Goal: Transaction & Acquisition: Purchase product/service

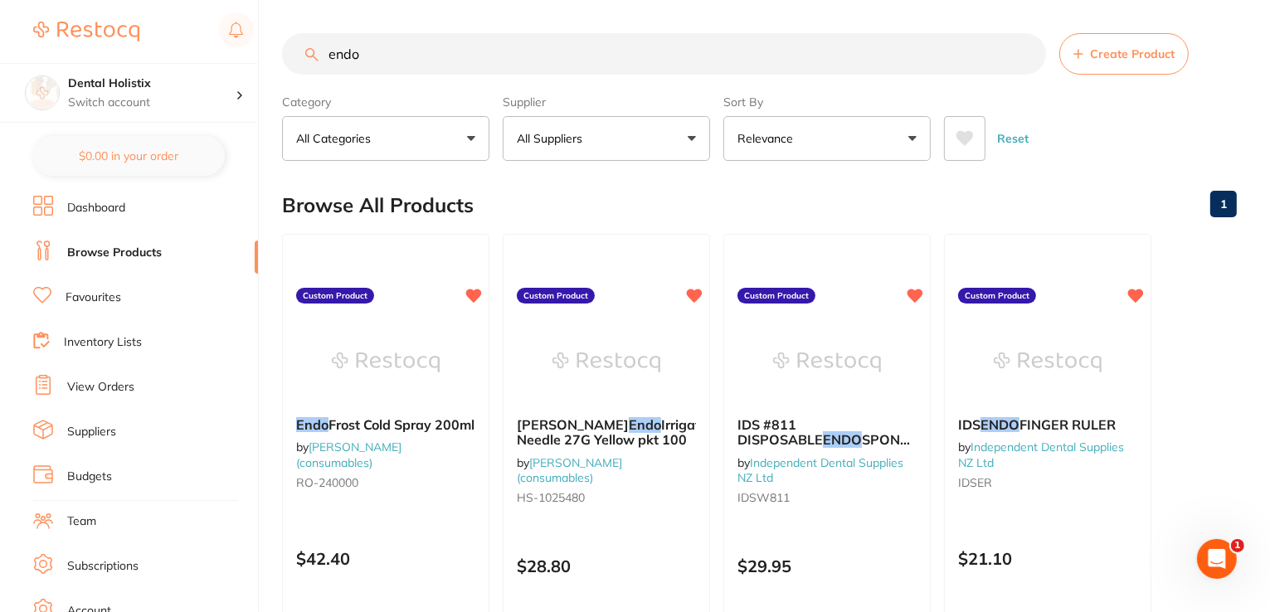
type input "endo"
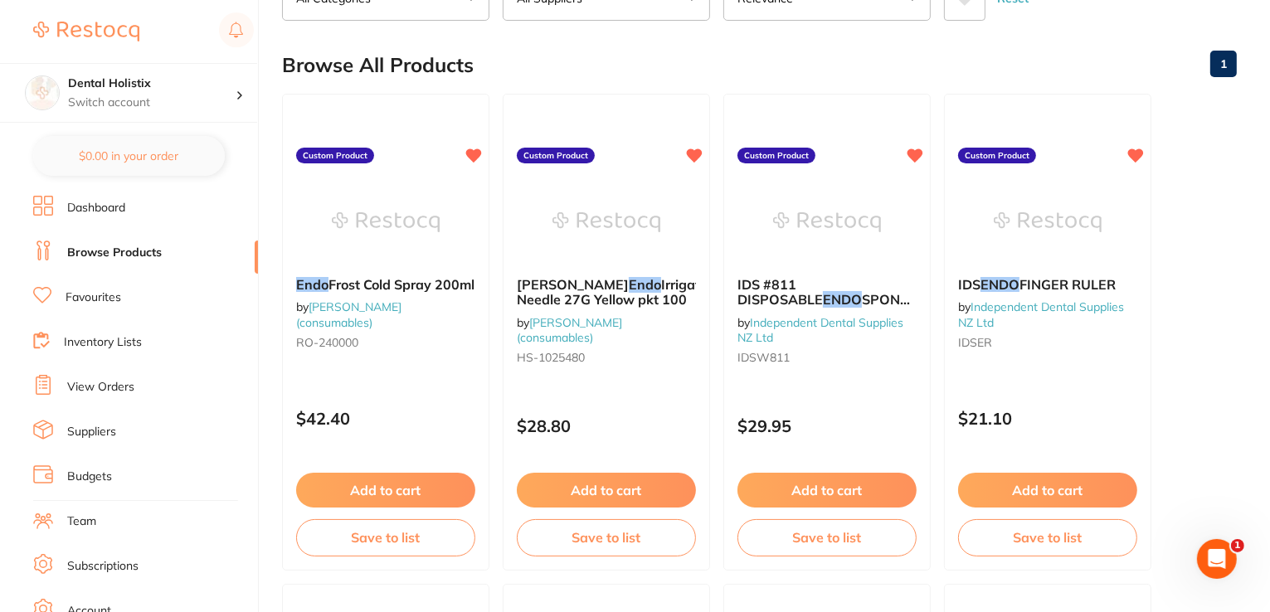
scroll to position [143, 0]
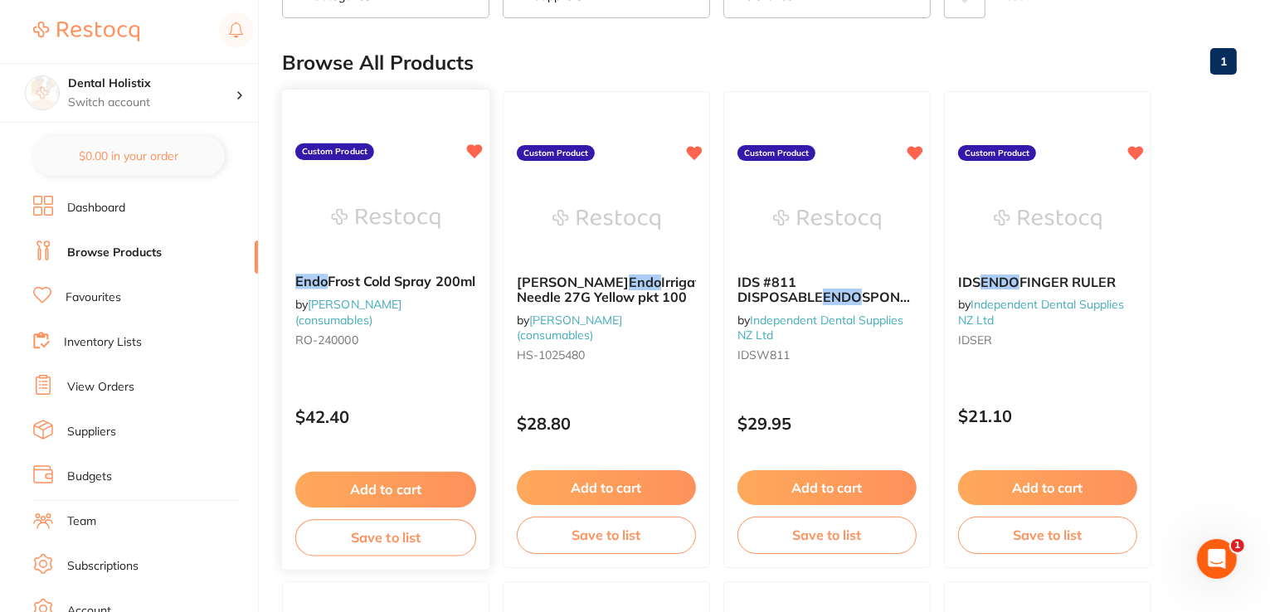
click at [382, 500] on button "Add to cart" at bounding box center [385, 490] width 181 height 36
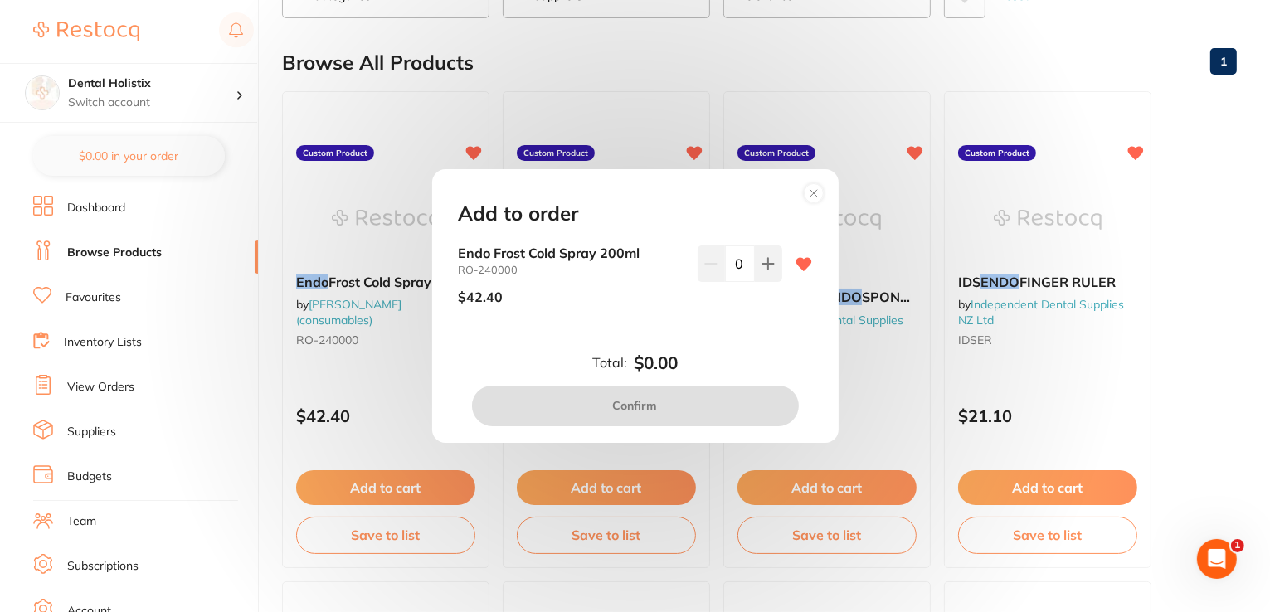
scroll to position [0, 0]
click at [762, 270] on icon at bounding box center [768, 263] width 13 height 13
type input "1"
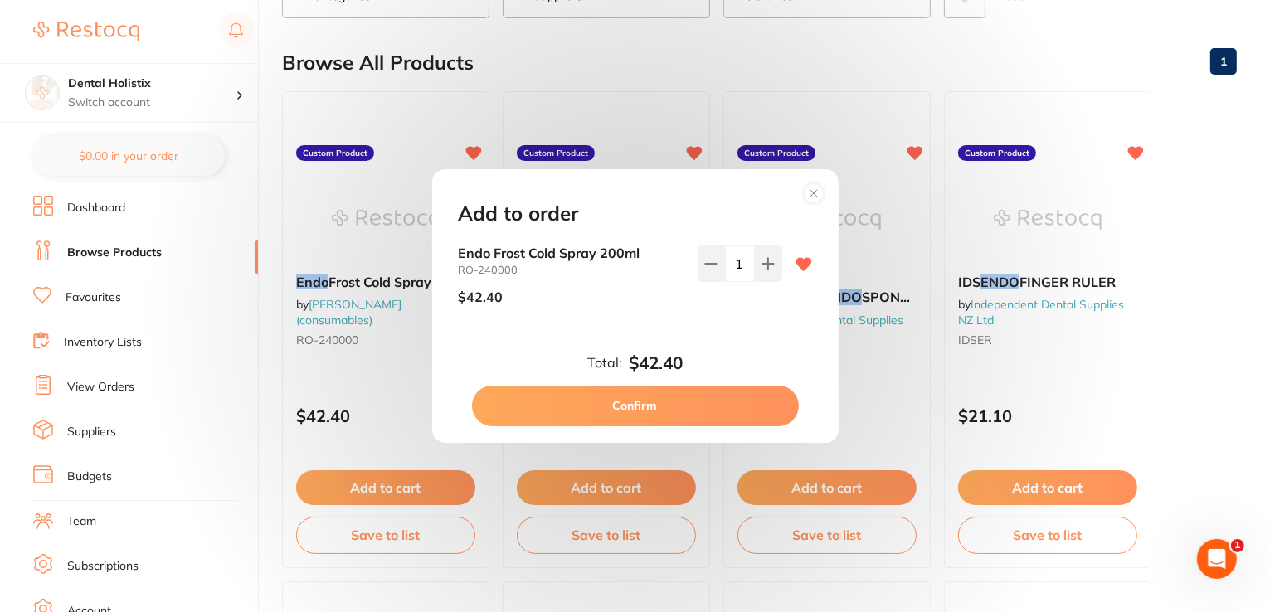
click at [680, 409] on button "Confirm" at bounding box center [635, 406] width 327 height 40
checkbox input "false"
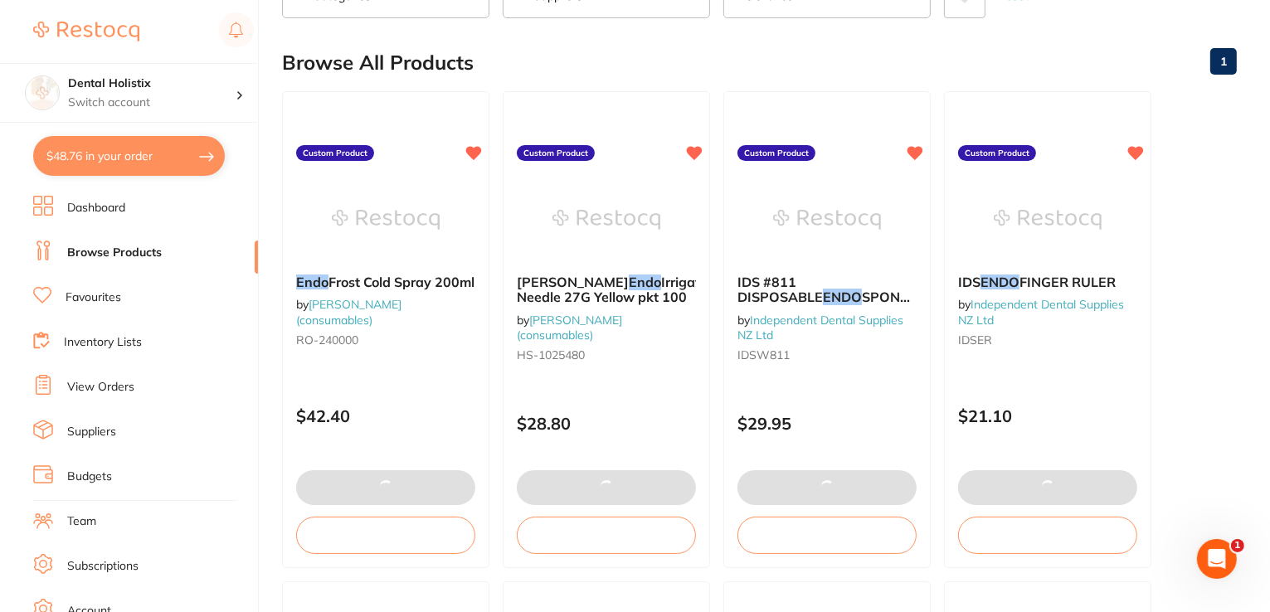
type textarea "Please honor any current specials. Thanks :-)"
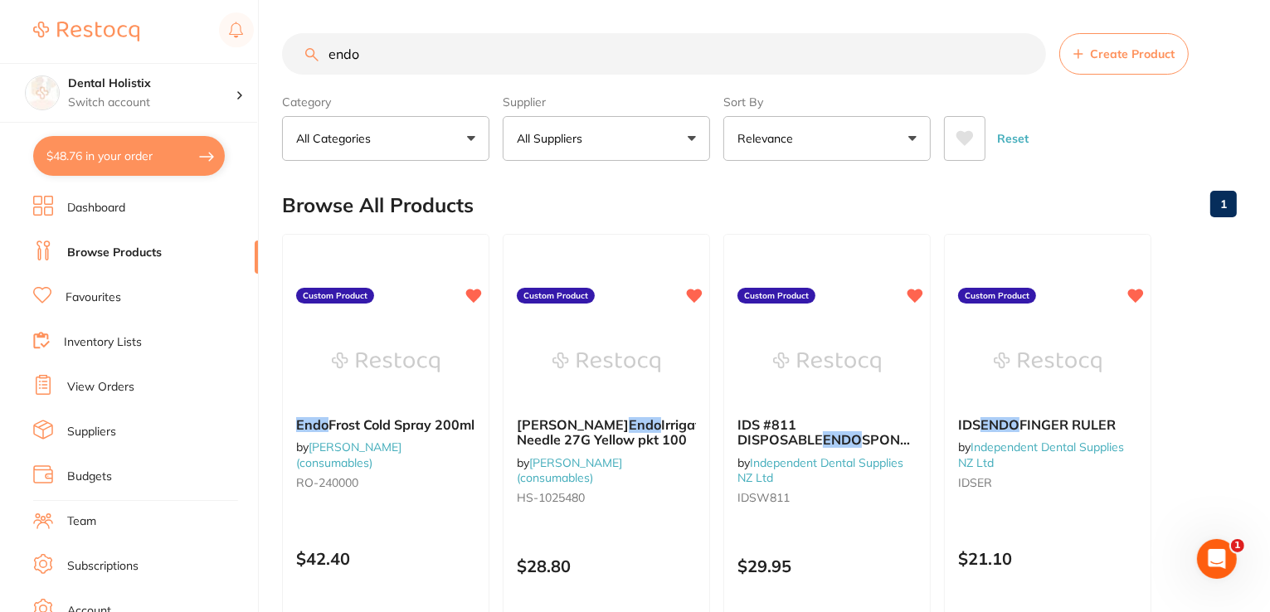
click at [723, 38] on input "endo" at bounding box center [664, 53] width 764 height 41
drag, startPoint x: 695, startPoint y: 66, endPoint x: 261, endPoint y: 67, distance: 433.9
click at [261, 67] on div "$48.76 Dental Holistix Switch account Dental Holistix $48.76 in your order Dash…" at bounding box center [635, 306] width 1270 height 612
type input "o"
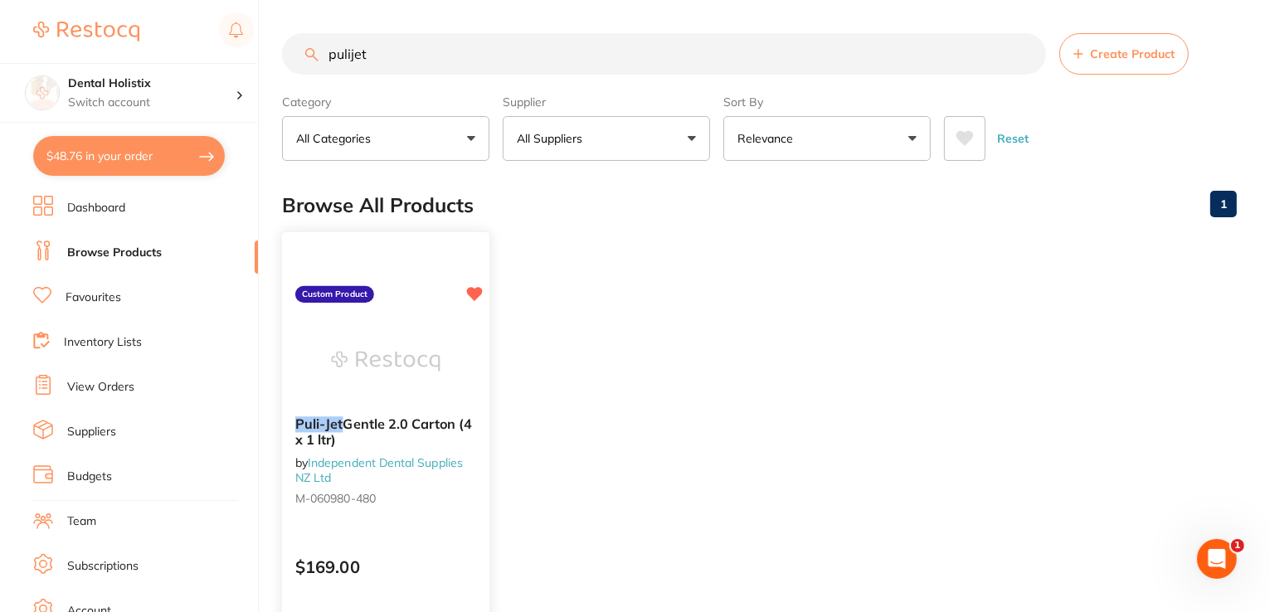
type input "pulijet"
click at [425, 542] on div "$169.00" at bounding box center [385, 563] width 207 height 45
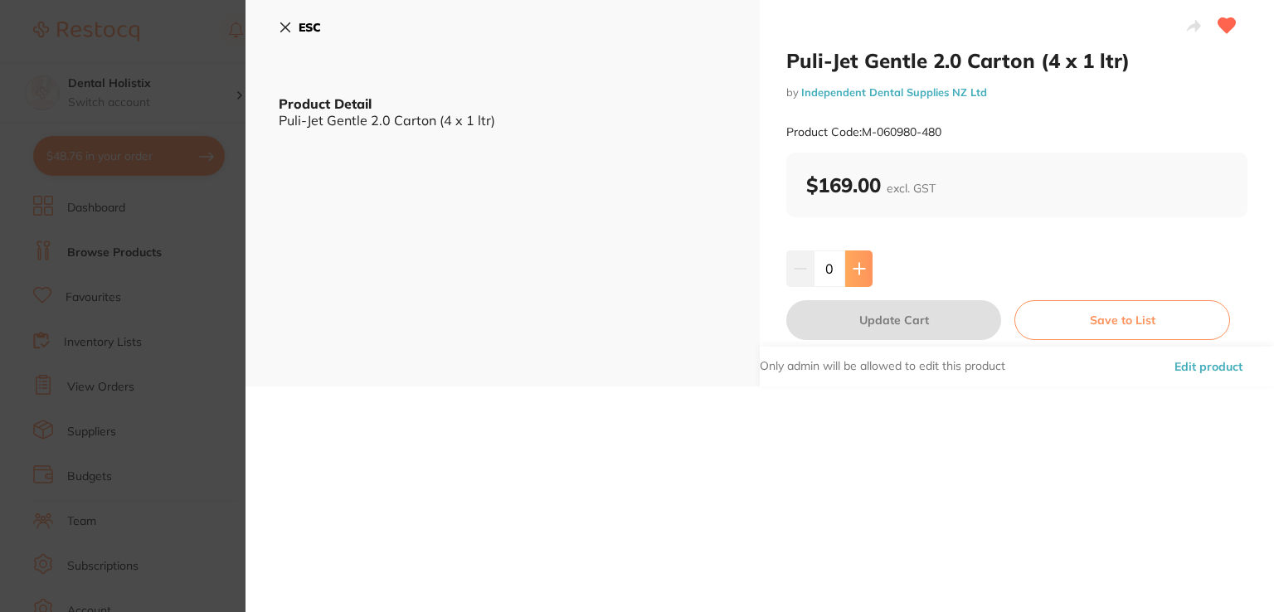
click at [855, 260] on button at bounding box center [858, 269] width 27 height 37
type input "1"
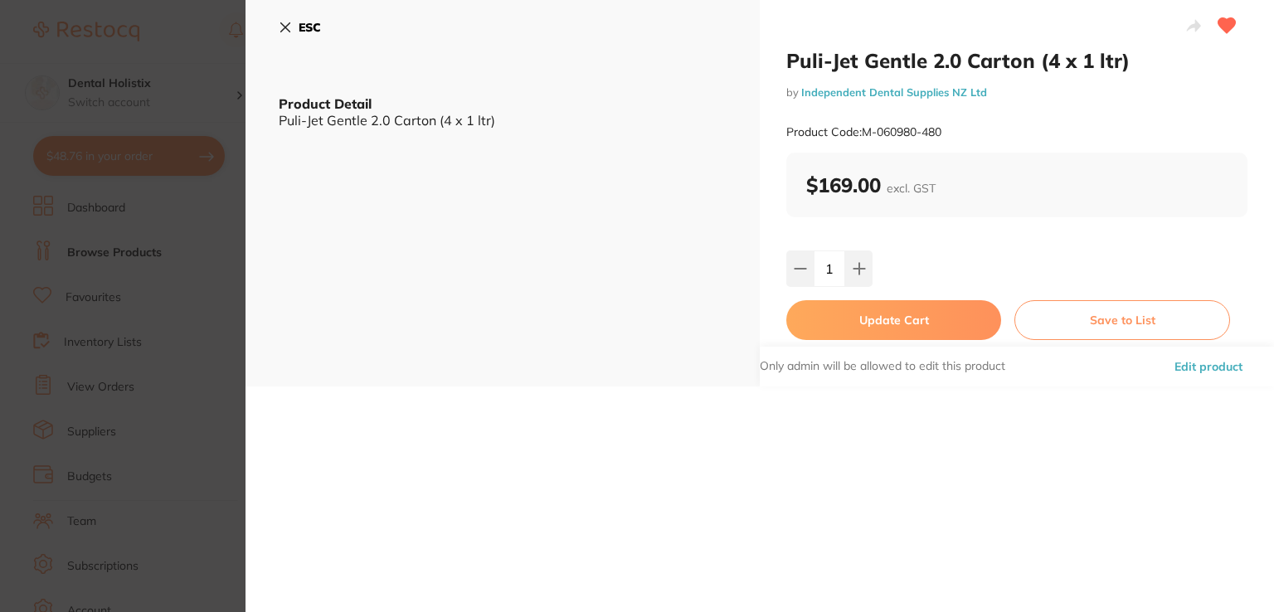
click at [874, 315] on button "Update Cart" at bounding box center [893, 320] width 215 height 40
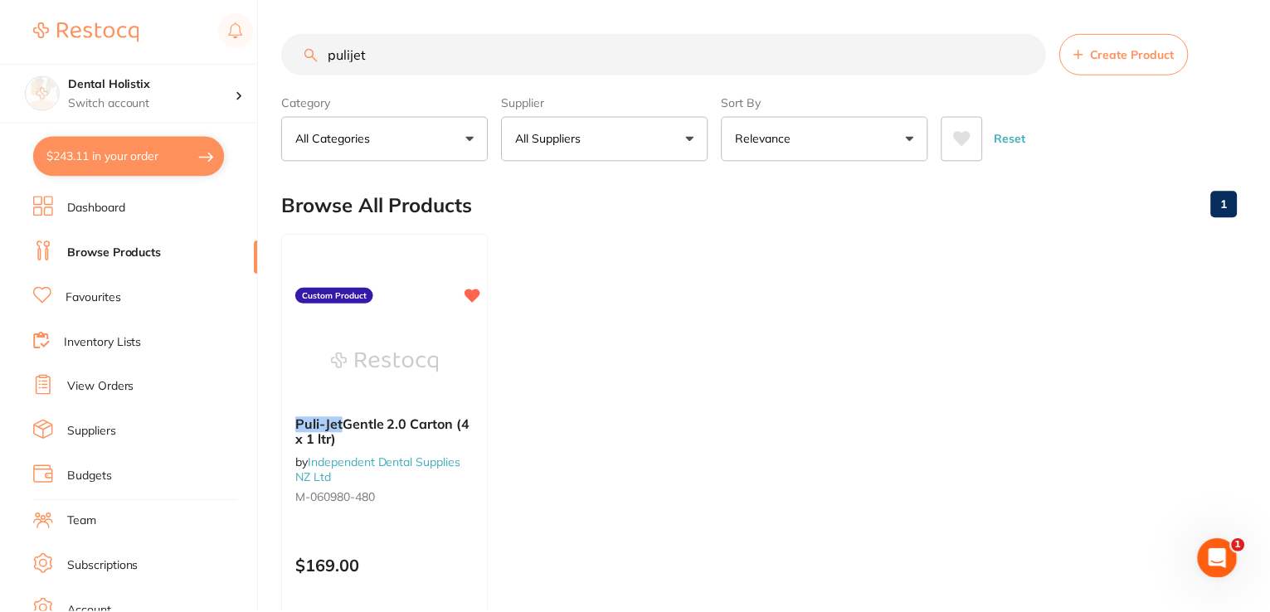
scroll to position [81, 0]
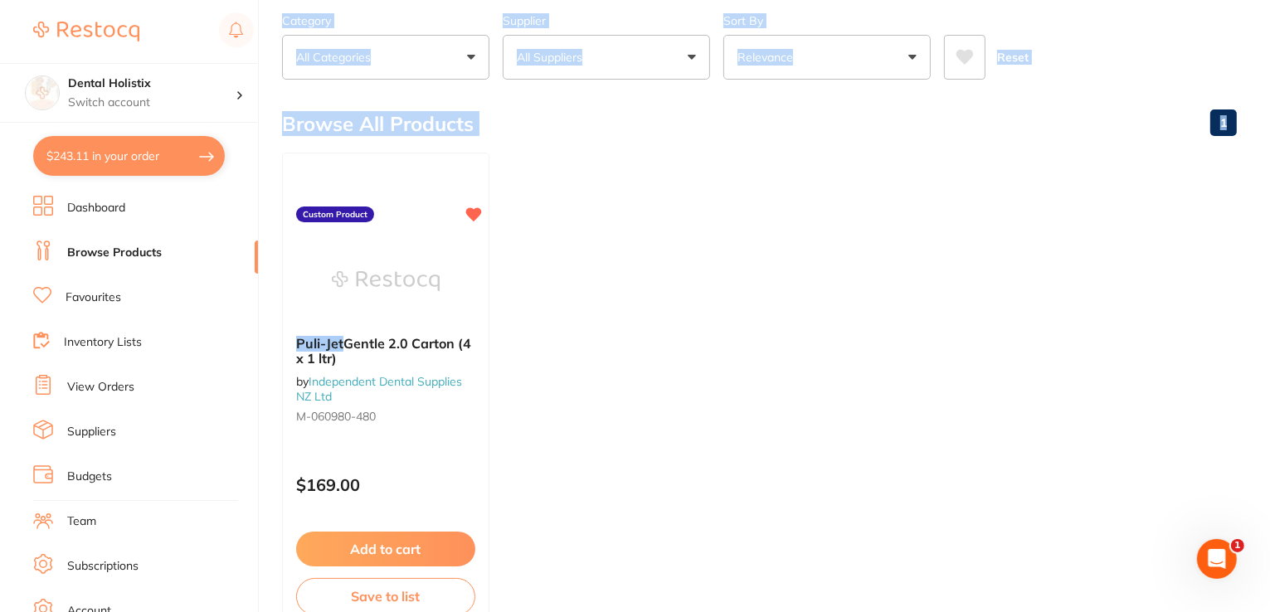
drag, startPoint x: 617, startPoint y: 180, endPoint x: 1273, endPoint y: 226, distance: 657.9
click at [1269, 226] on html "$243.11 Dental Holistix Switch account Dental Holistix $243.11 in your order Da…" at bounding box center [635, 225] width 1270 height 612
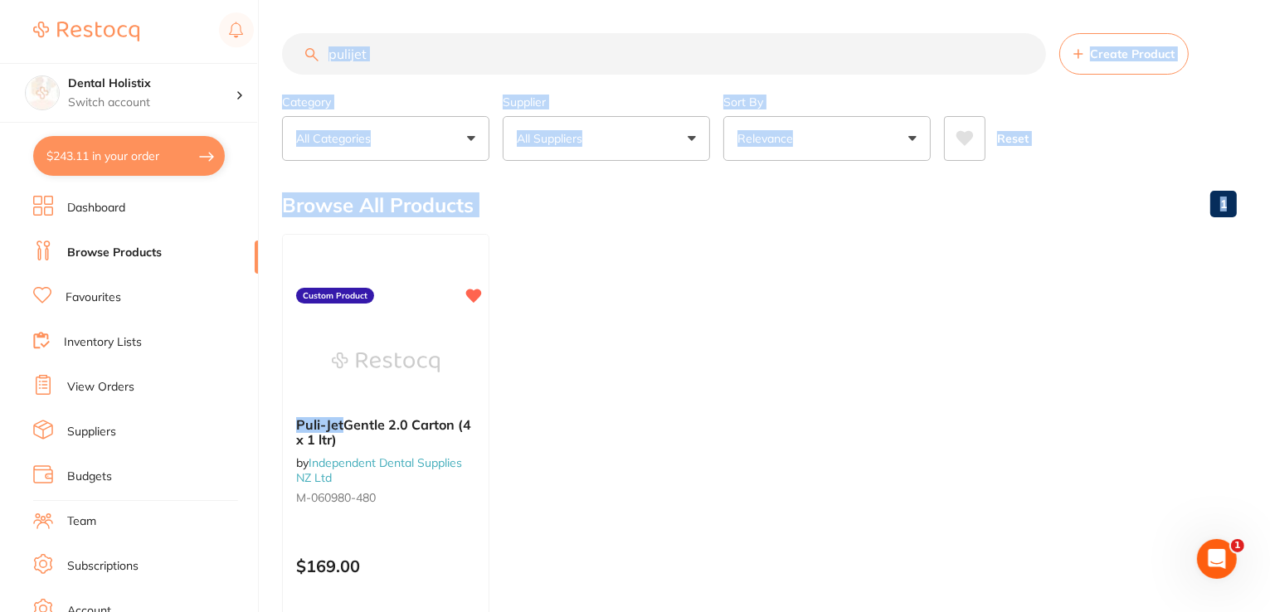
click at [435, 65] on input "pulijet" at bounding box center [664, 53] width 764 height 41
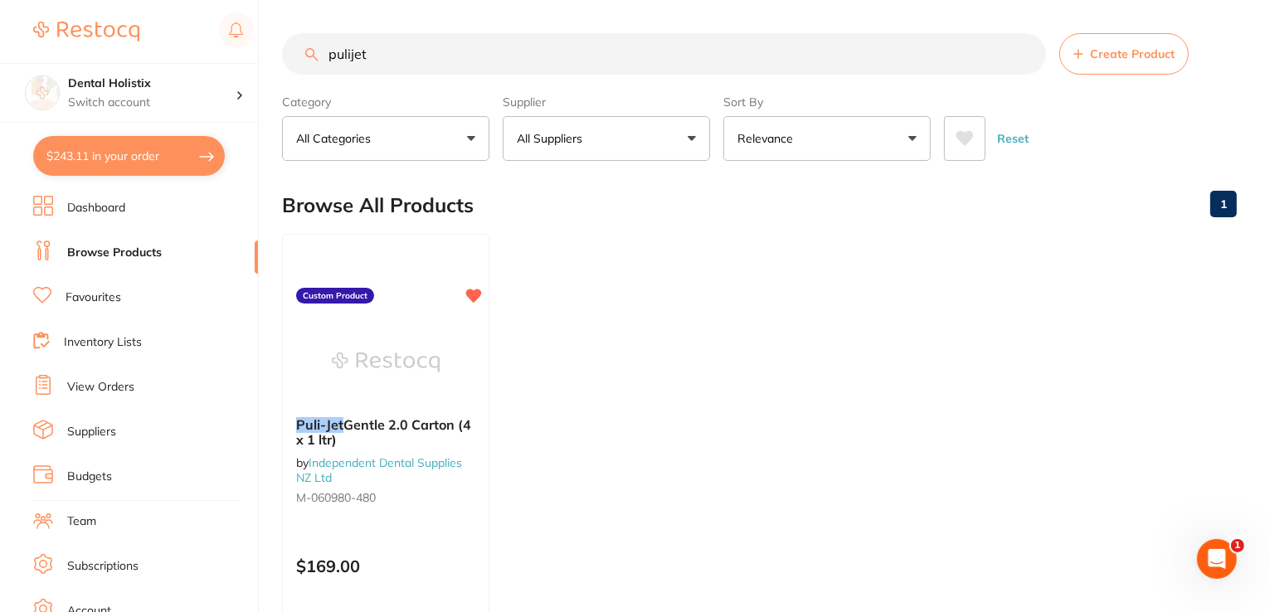
drag, startPoint x: 418, startPoint y: 54, endPoint x: 288, endPoint y: 54, distance: 130.2
click at [288, 54] on input "pulijet" at bounding box center [664, 53] width 764 height 41
type input "chewies"
click at [427, 403] on div "CHEWIES - GREEN / MINT (10 PKTS OF 2) by [PERSON_NAME] Orthodontics LTD AC-GM" at bounding box center [385, 464] width 207 height 122
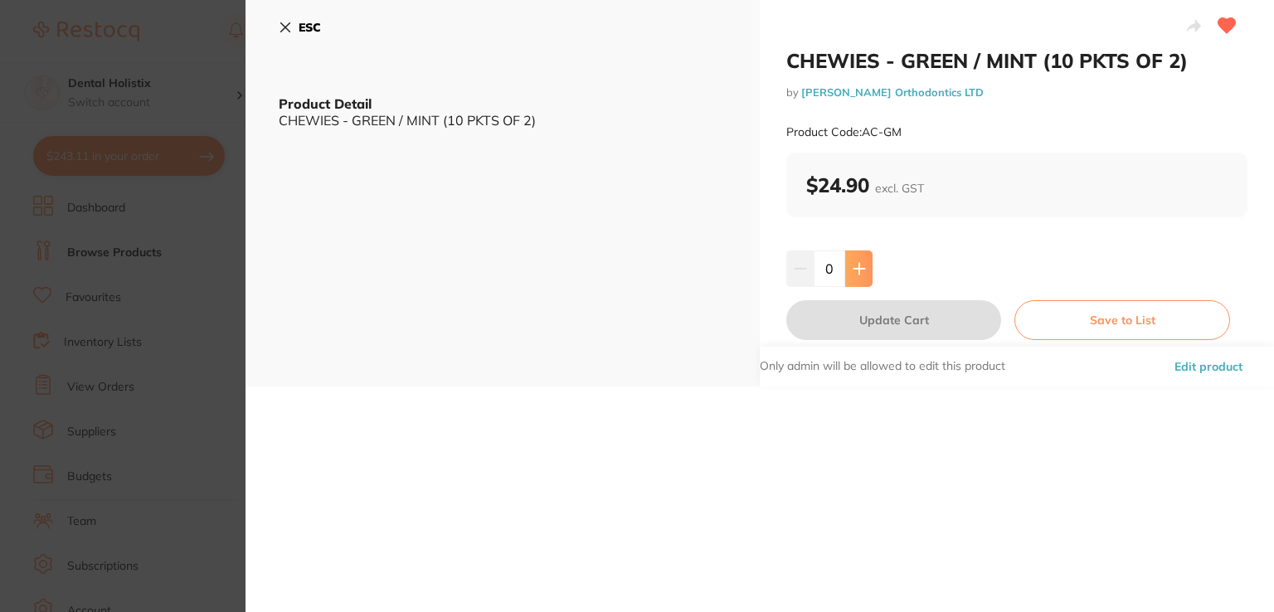
click at [853, 274] on icon at bounding box center [859, 268] width 13 height 13
type input "1"
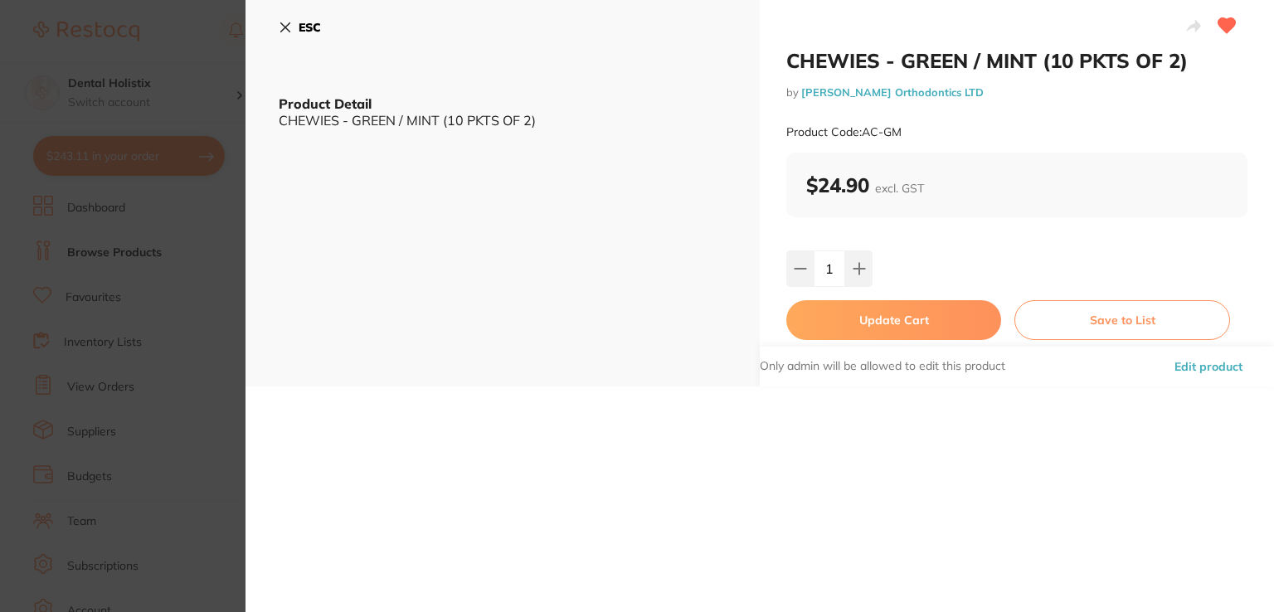
click at [855, 314] on button "Update Cart" at bounding box center [893, 320] width 215 height 40
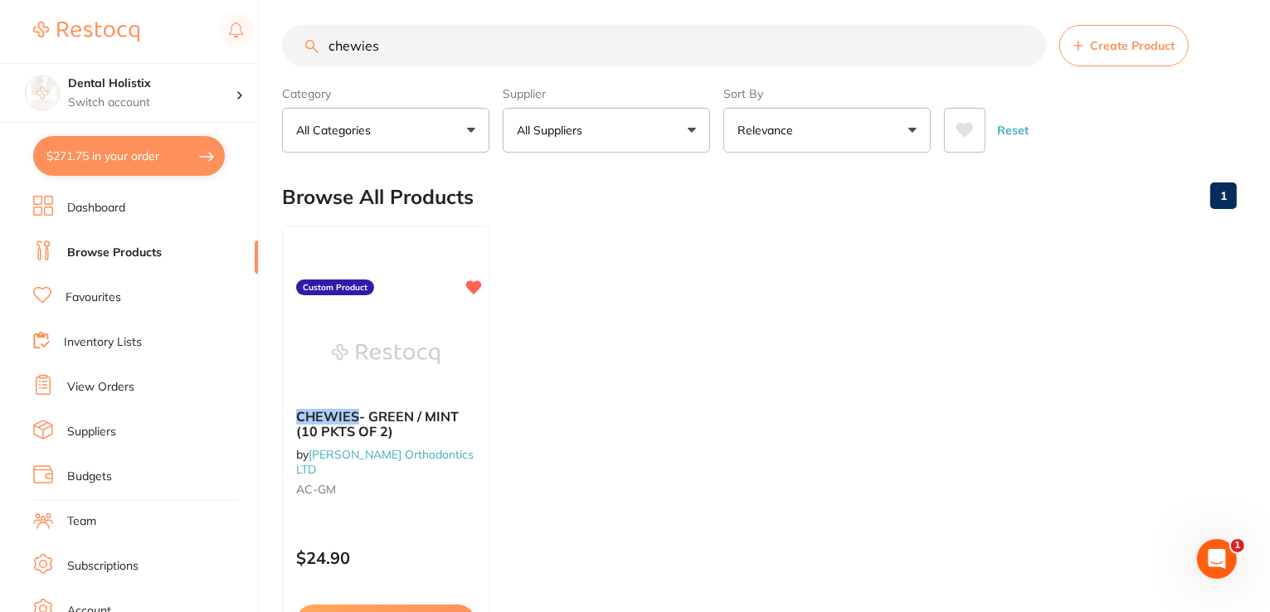
drag, startPoint x: 420, startPoint y: 44, endPoint x: 268, endPoint y: 46, distance: 151.8
click at [268, 46] on div "$271.75 Dental Holistix Switch account Dental Holistix $271.75 in your order Da…" at bounding box center [635, 298] width 1270 height 612
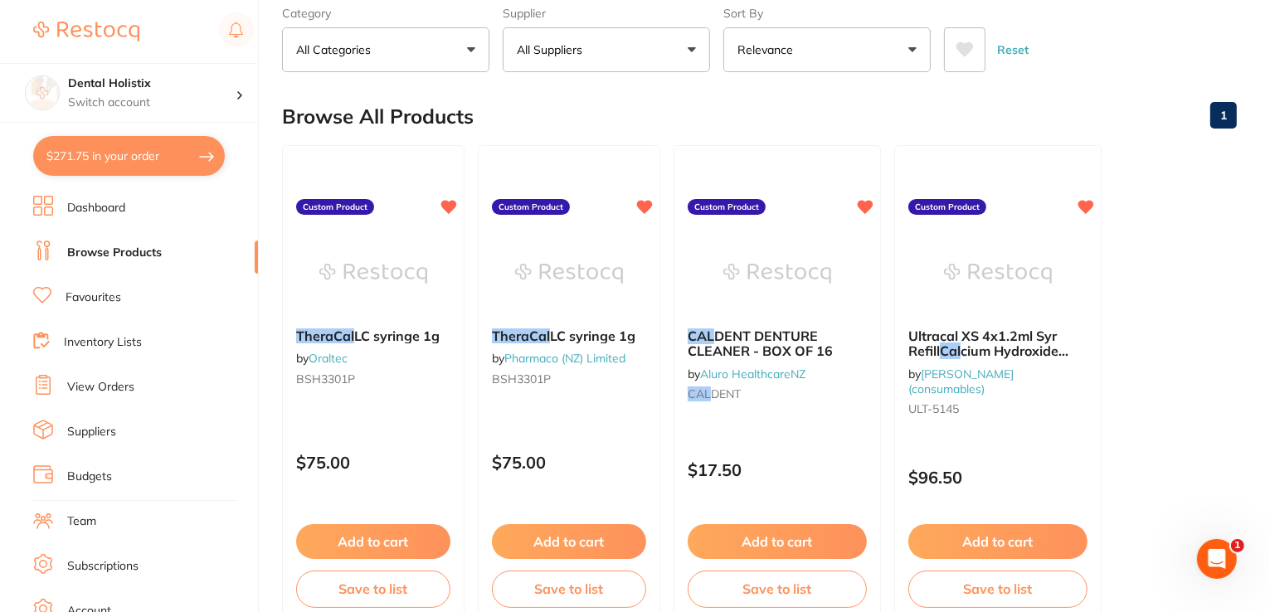
scroll to position [112, 0]
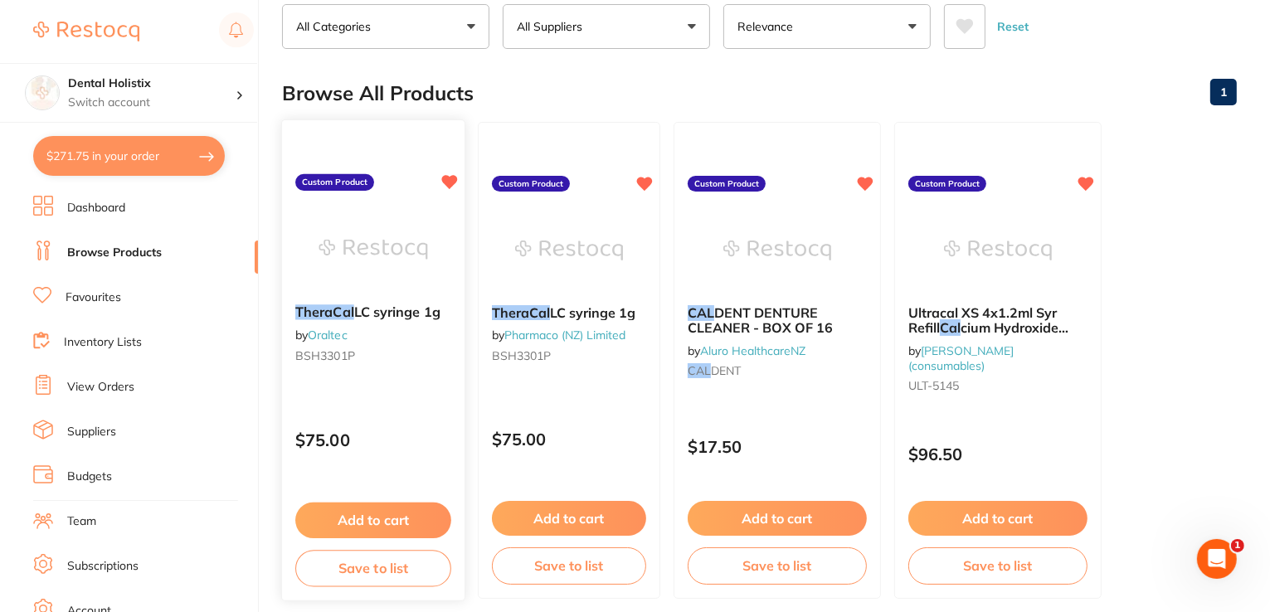
type input "thera cal"
click at [377, 522] on button "Add to cart" at bounding box center [373, 521] width 156 height 36
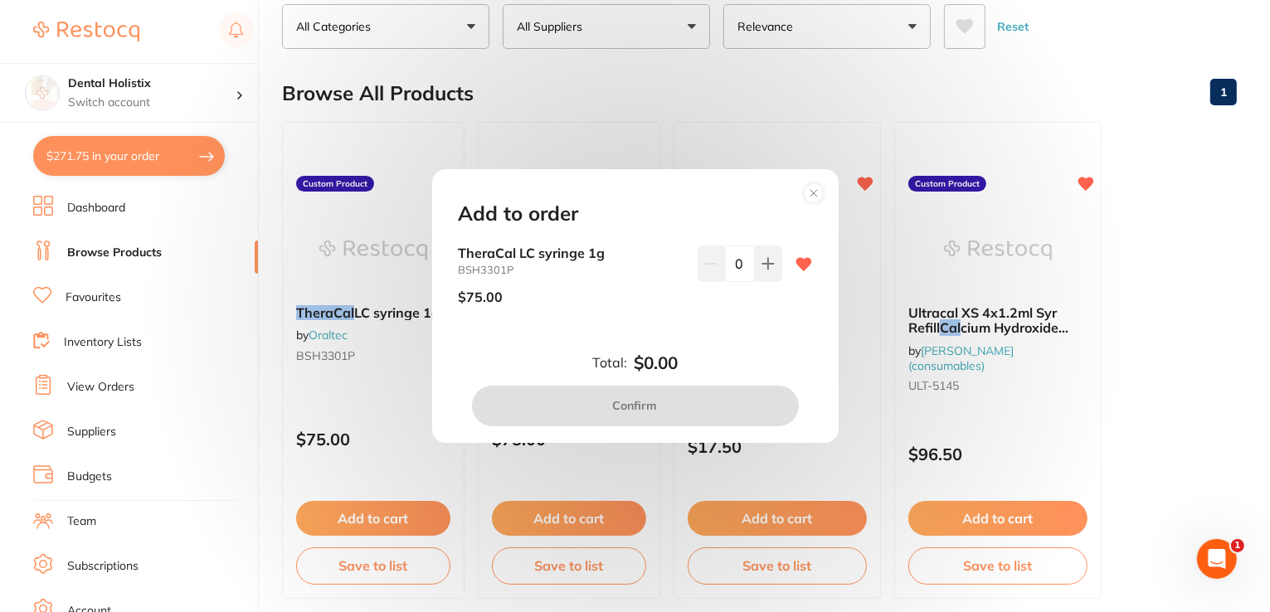
scroll to position [0, 0]
click at [763, 265] on icon at bounding box center [767, 264] width 11 height 11
type input "1"
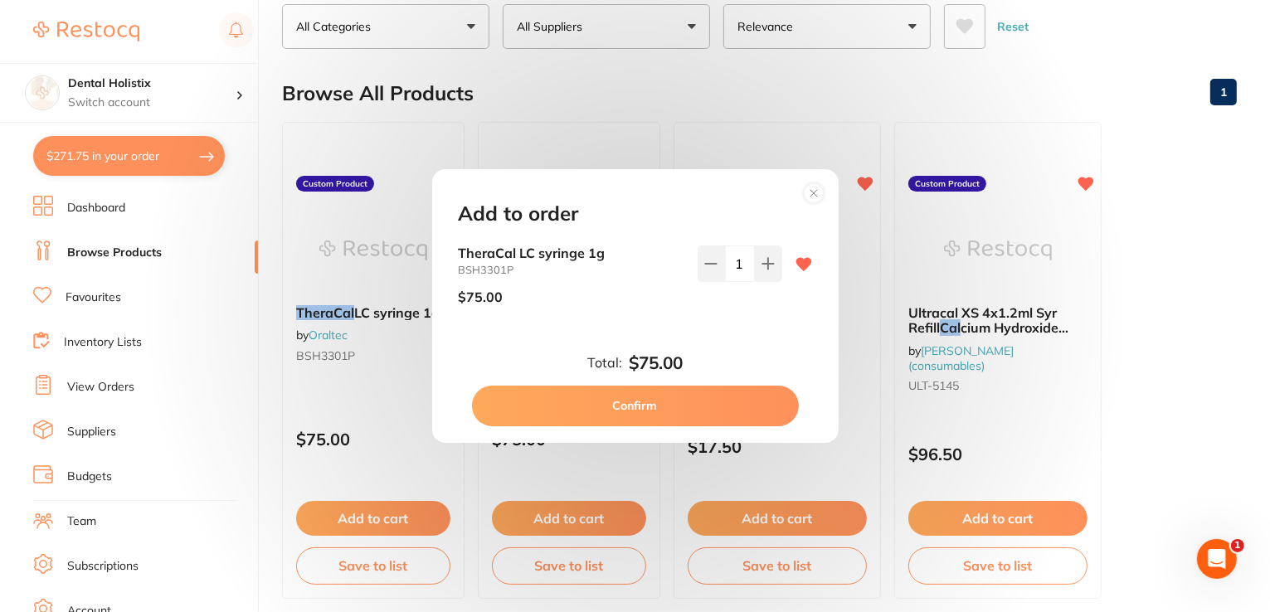
click at [679, 416] on button "Confirm" at bounding box center [635, 406] width 327 height 40
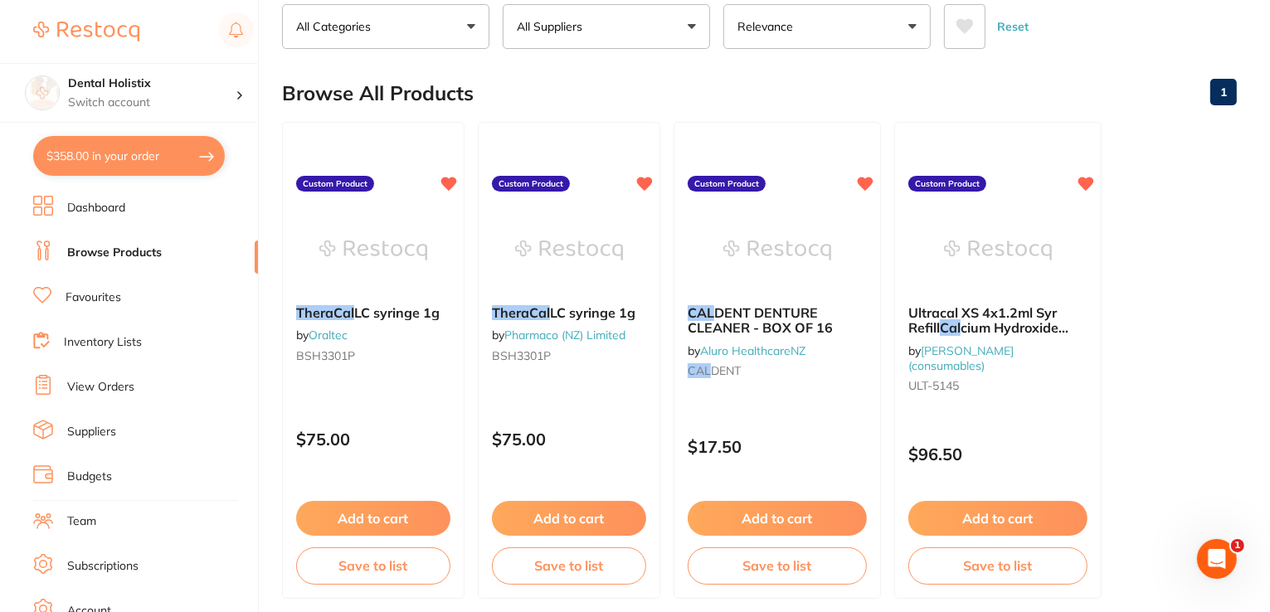
click at [134, 162] on button "$358.00 in your order" at bounding box center [129, 156] width 192 height 40
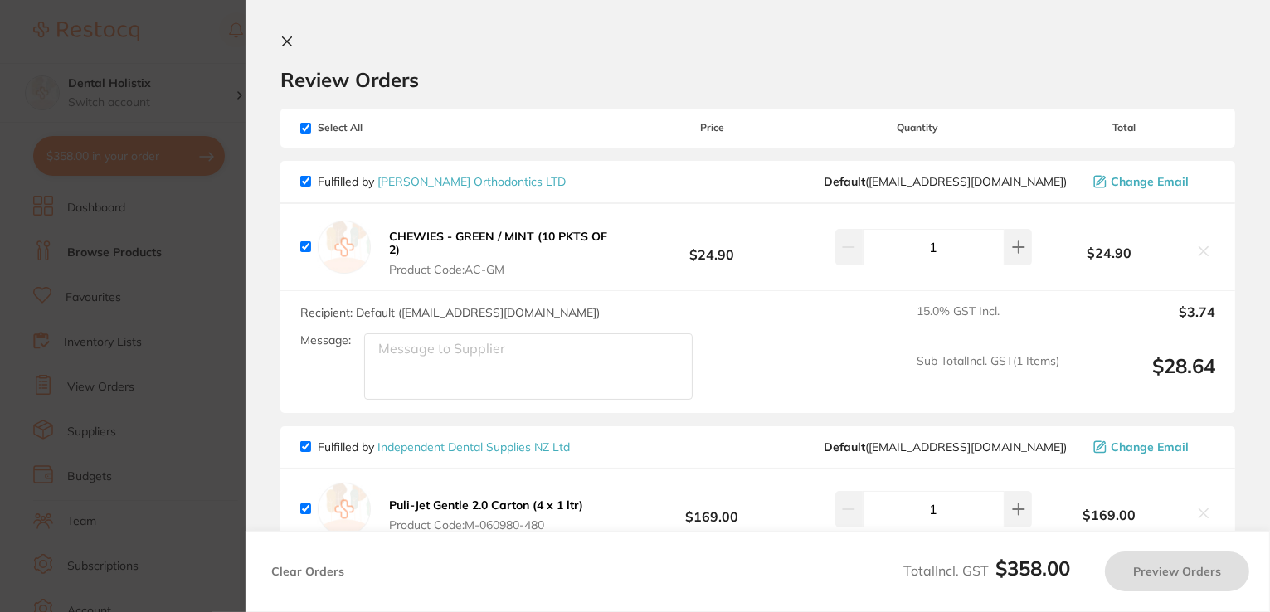
checkbox input "true"
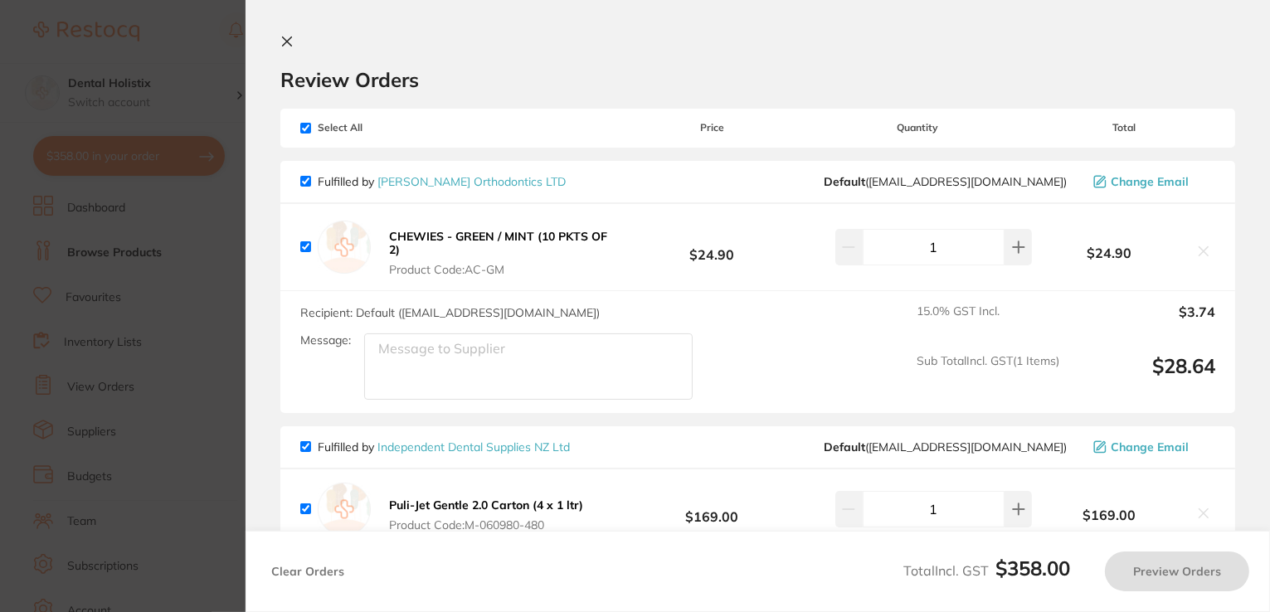
checkbox input "true"
click at [289, 44] on icon at bounding box center [287, 41] width 9 height 9
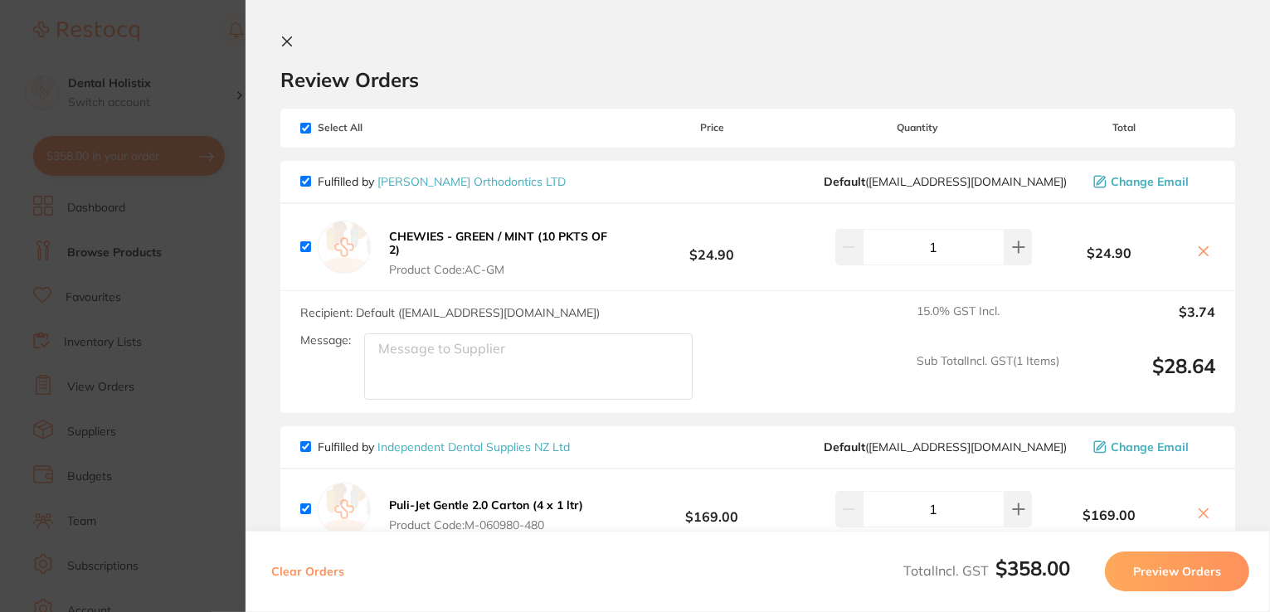
scroll to position [112, 0]
